Goal: Task Accomplishment & Management: Manage account settings

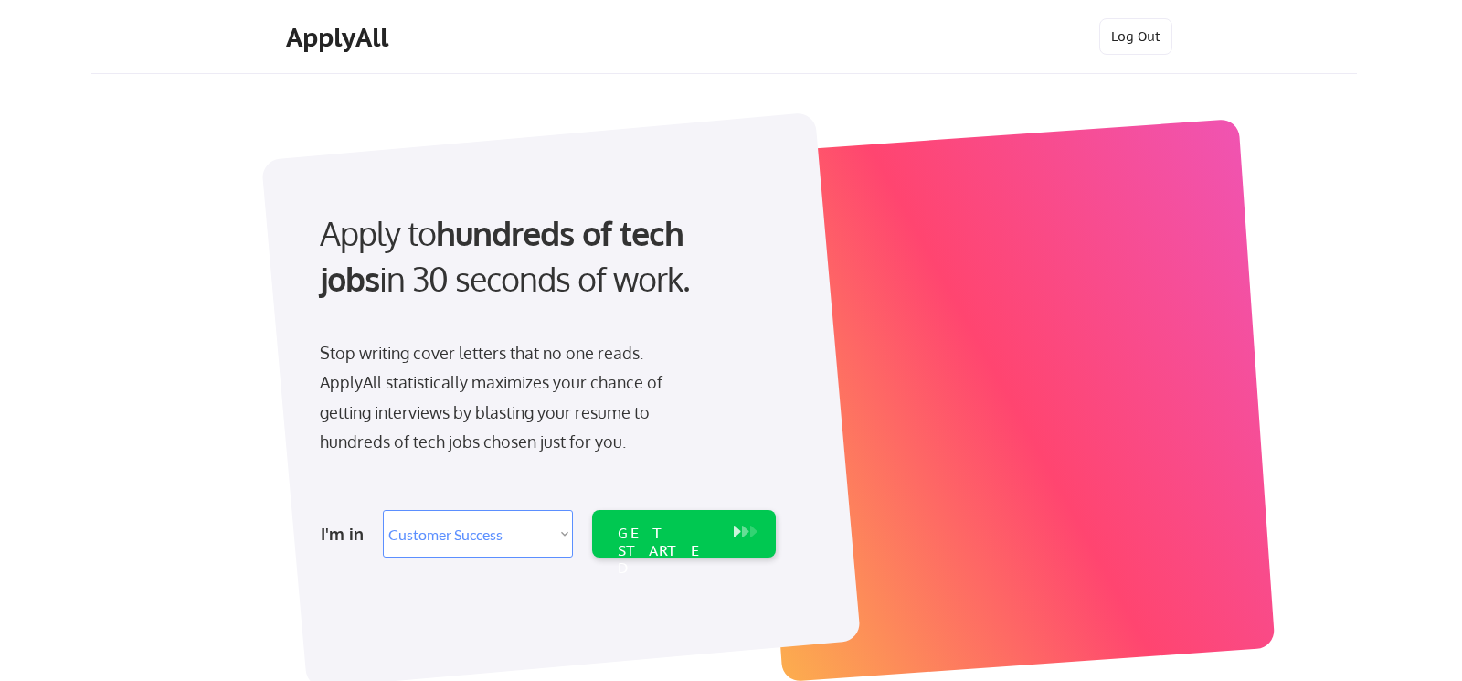
select select ""sales""
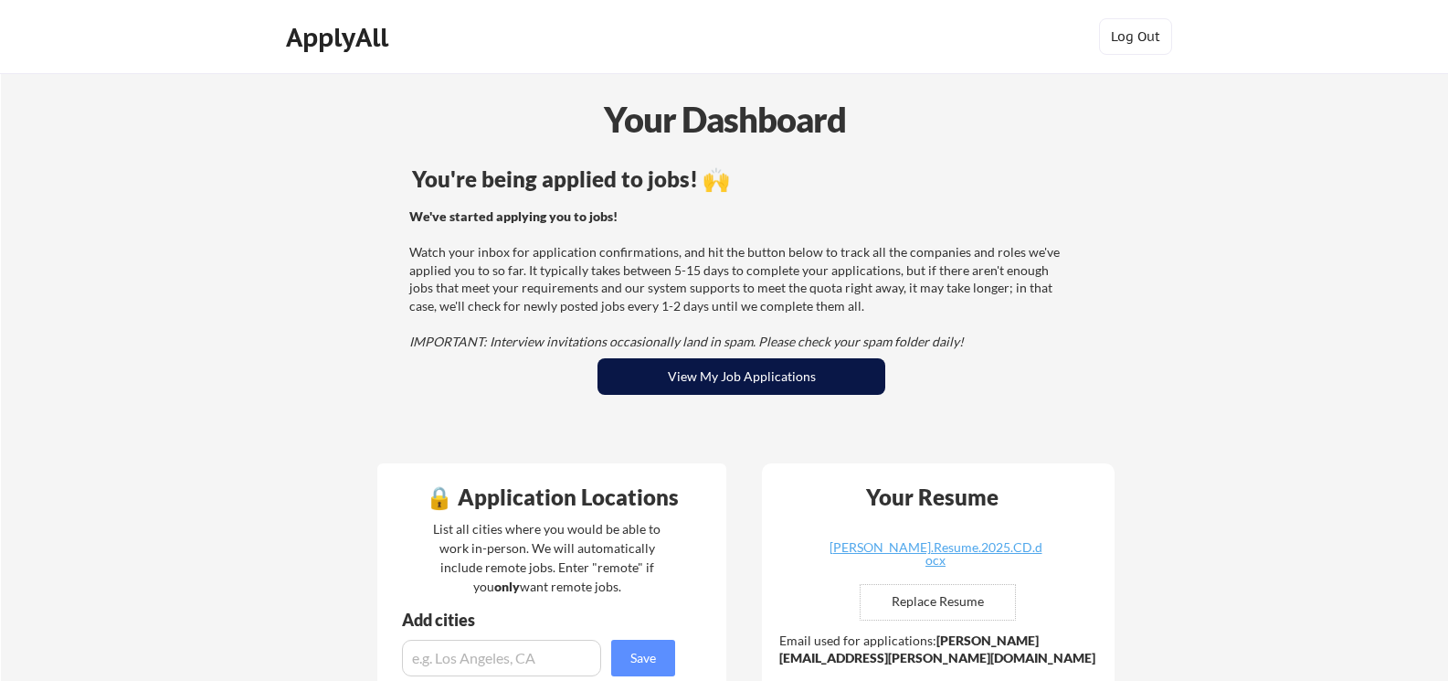
click at [685, 372] on button "View My Job Applications" at bounding box center [742, 376] width 288 height 37
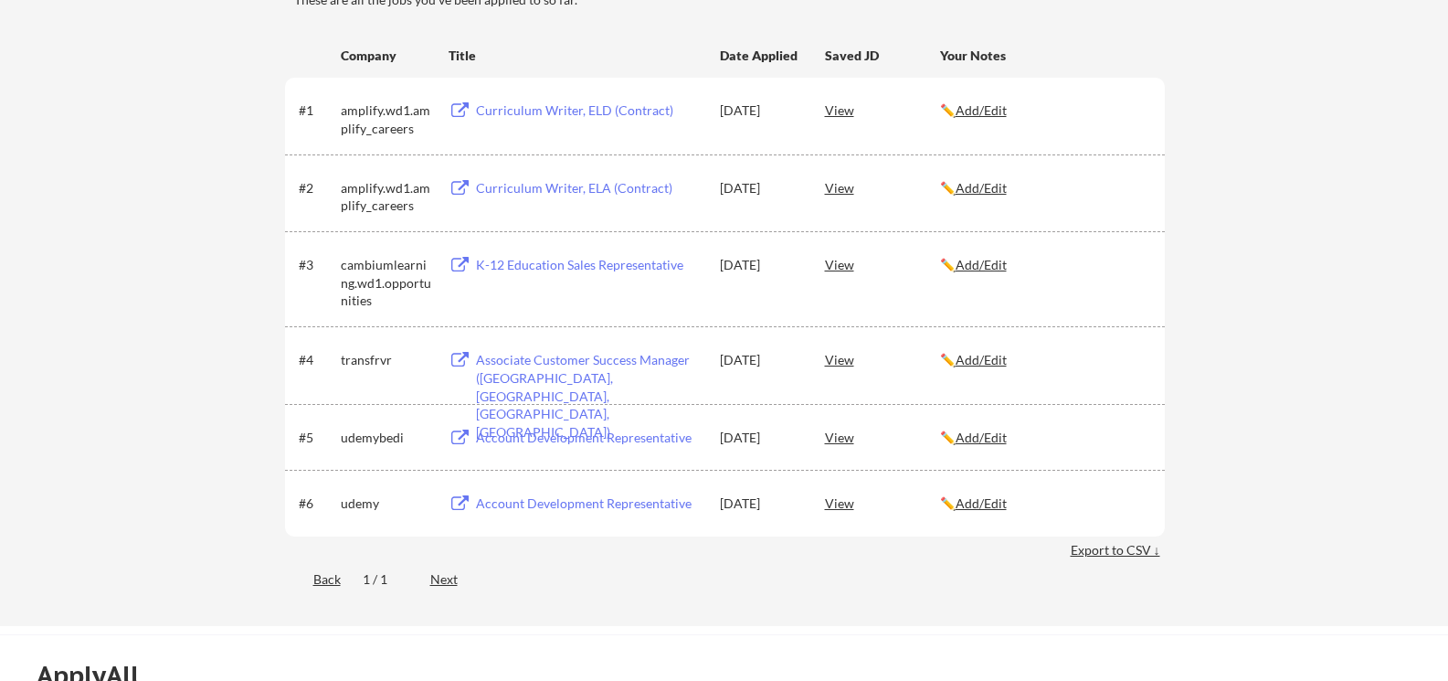
scroll to position [280, 0]
click at [528, 109] on div "Curriculum Writer, ELD (Contract)" at bounding box center [589, 109] width 227 height 18
click at [569, 266] on div "K-12 Education Sales Representative" at bounding box center [589, 264] width 227 height 18
click at [498, 183] on div "Curriculum Writer, ELA (Contract)" at bounding box center [589, 187] width 227 height 18
click at [580, 106] on div "Curriculum Writer, ELD (Contract)" at bounding box center [589, 109] width 227 height 18
